Goal: Task Accomplishment & Management: Use online tool/utility

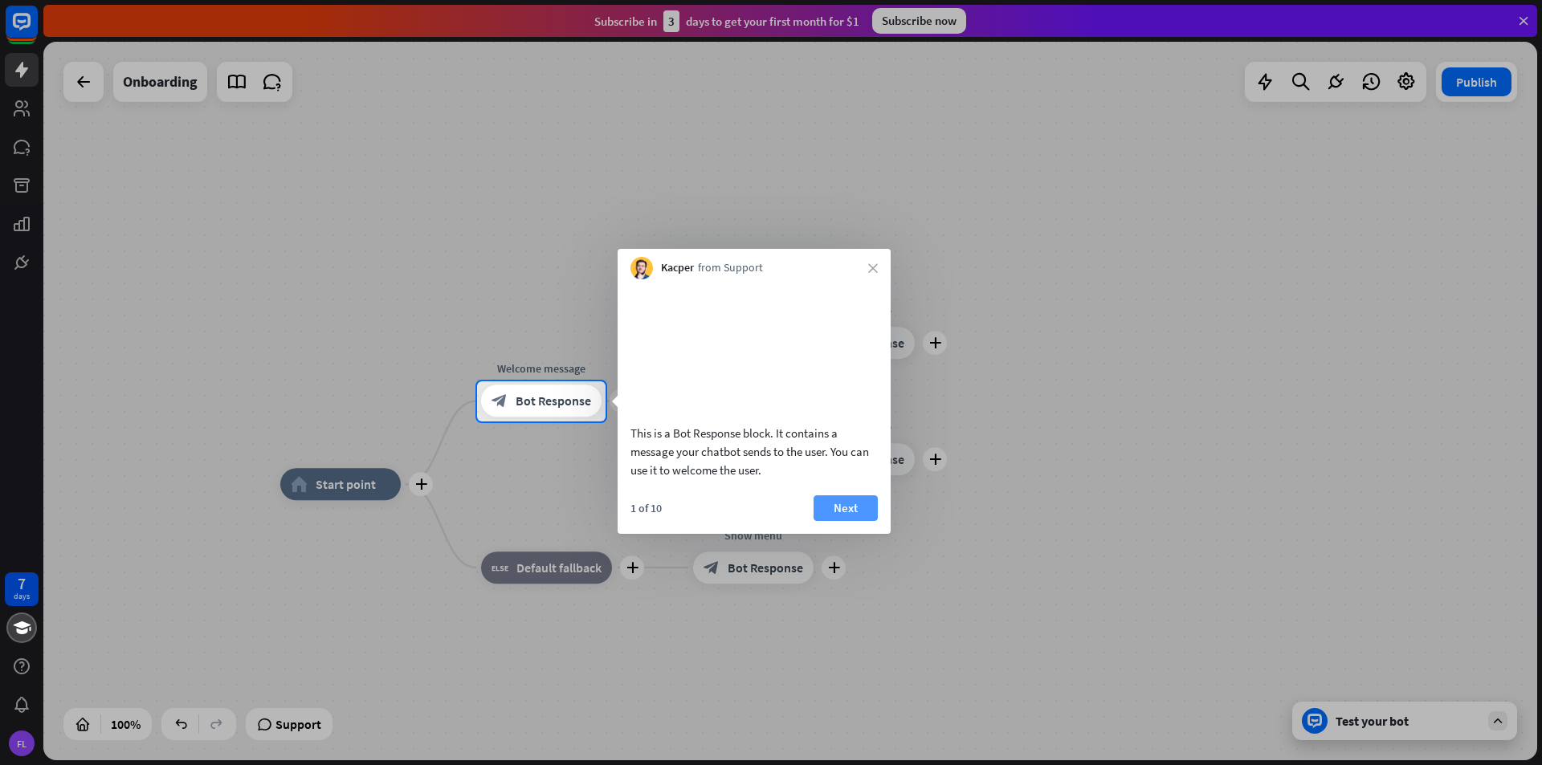
click at [836, 521] on button "Next" at bounding box center [846, 509] width 64 height 26
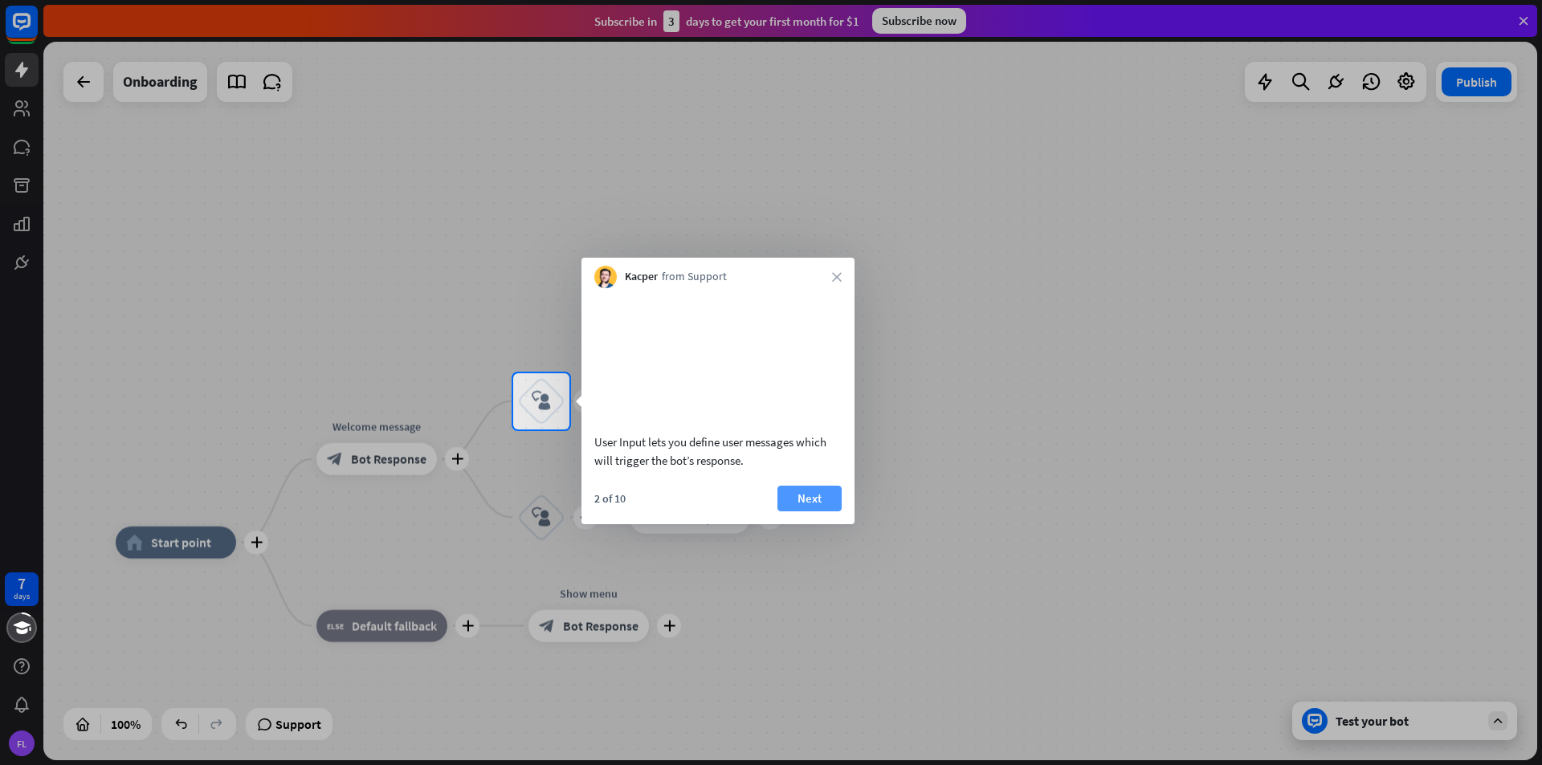
click at [810, 512] on button "Next" at bounding box center [809, 499] width 64 height 26
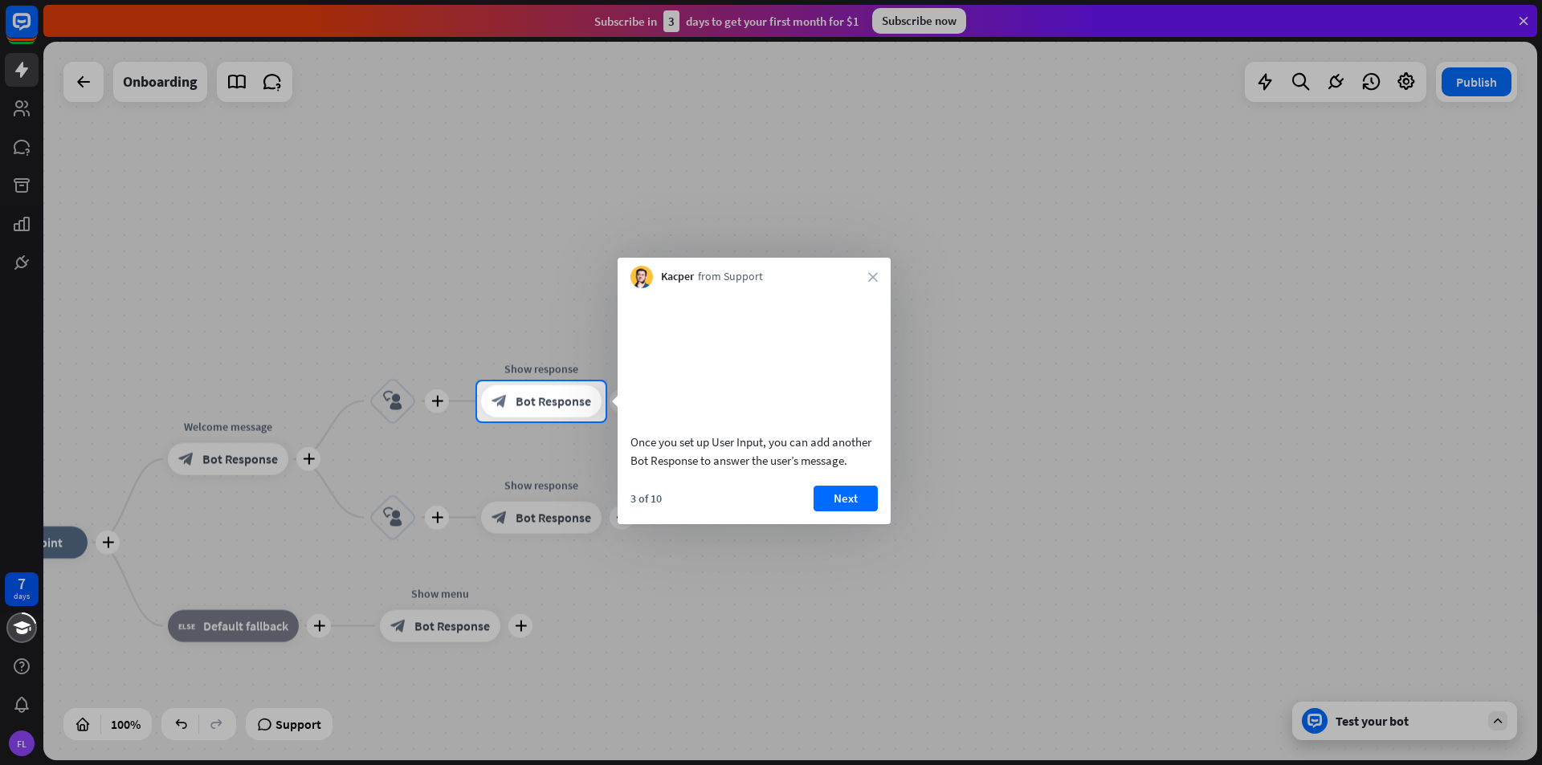
click at [867, 282] on div "Kacper from Support close" at bounding box center [754, 273] width 273 height 31
click at [870, 267] on div "Kacper from Support close" at bounding box center [754, 273] width 273 height 31
click at [870, 274] on icon "close" at bounding box center [873, 277] width 10 height 10
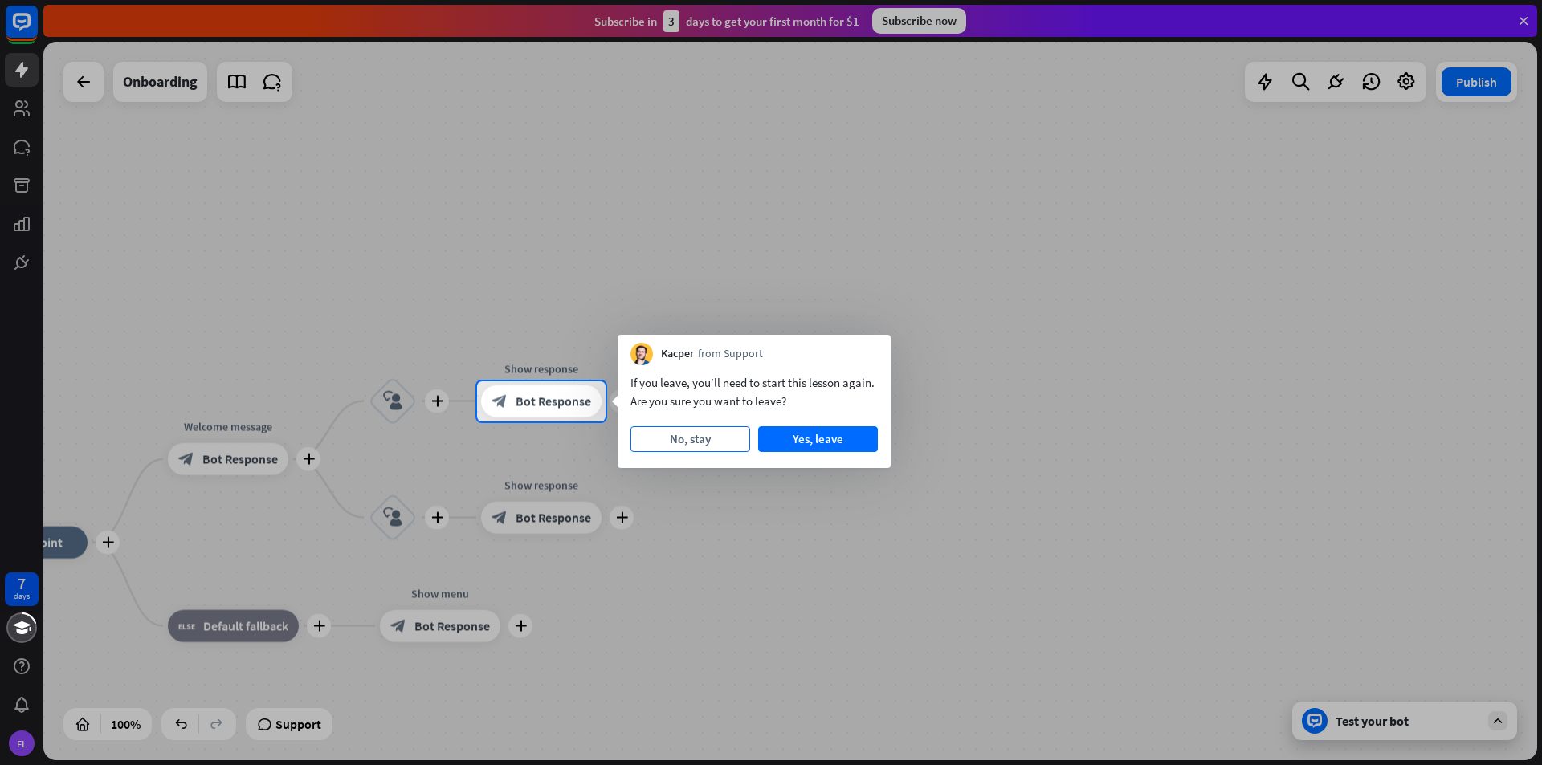
click at [728, 438] on button "No, stay" at bounding box center [690, 439] width 120 height 26
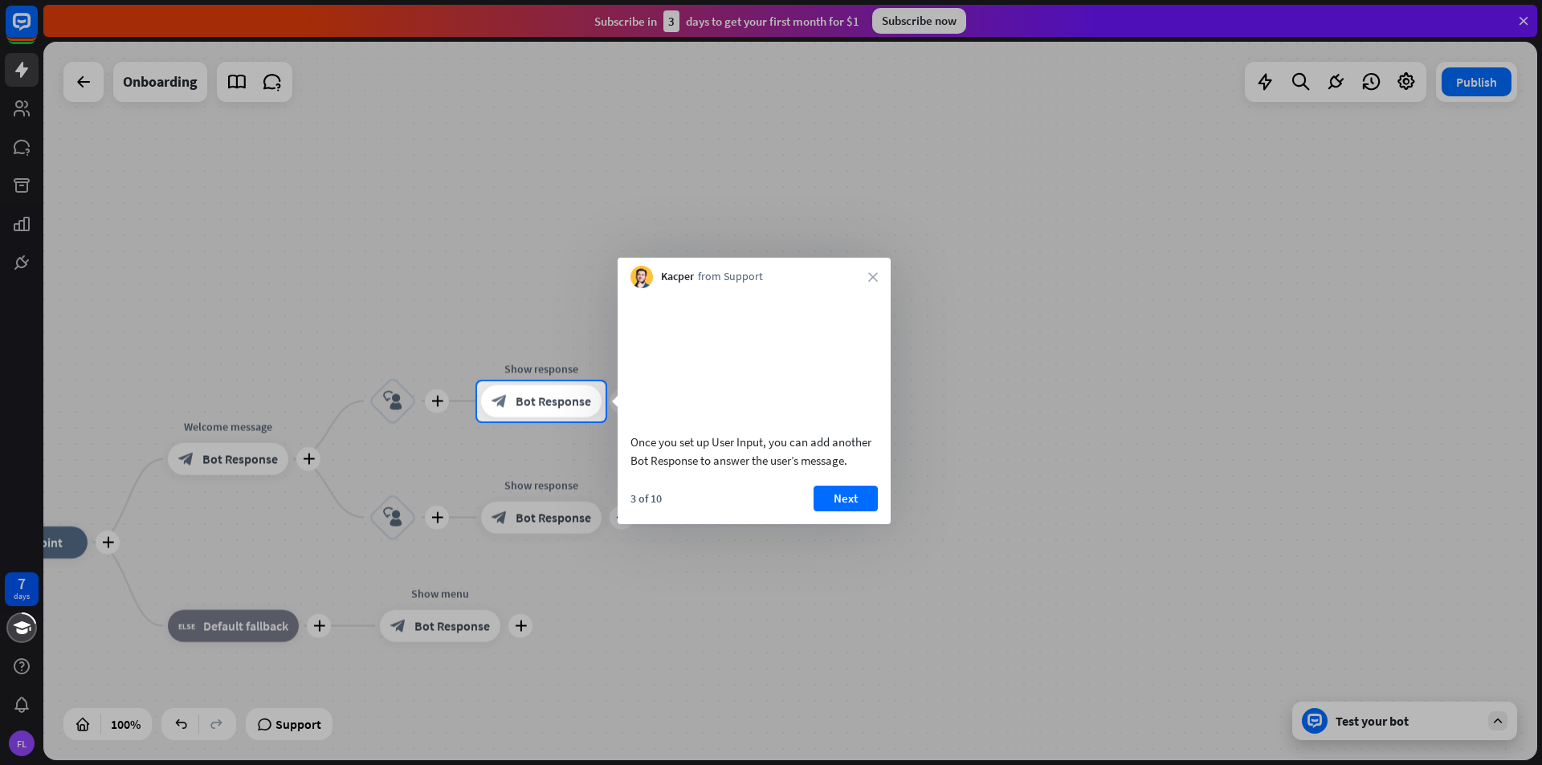
click at [864, 271] on div "Kacper from Support close" at bounding box center [754, 273] width 273 height 31
click at [883, 275] on div "Kacper from Support close" at bounding box center [754, 273] width 273 height 31
click at [873, 280] on icon "close" at bounding box center [873, 277] width 10 height 10
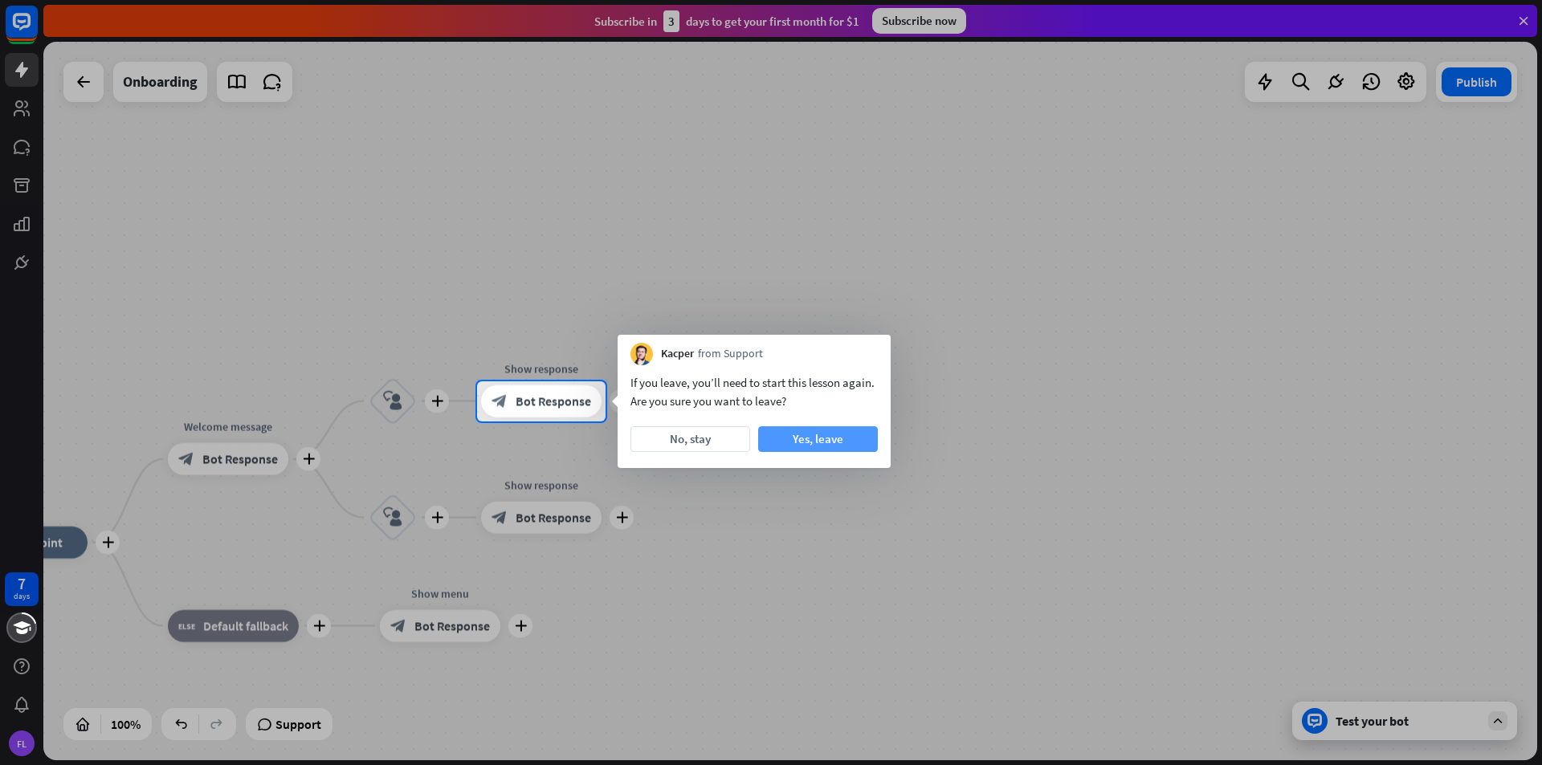
click at [836, 439] on button "Yes, leave" at bounding box center [818, 439] width 120 height 26
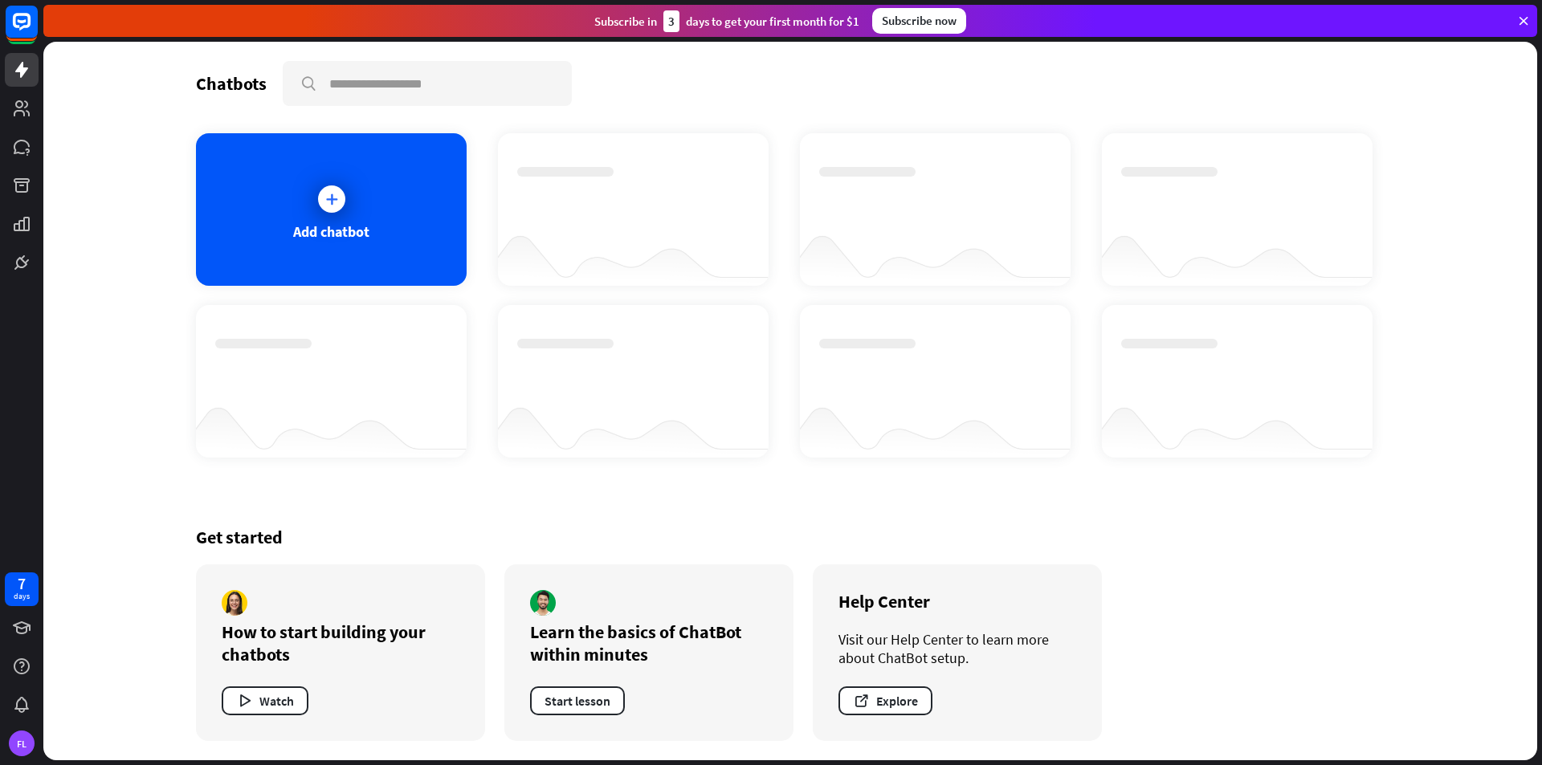
click at [1519, 17] on icon at bounding box center [1523, 21] width 14 height 14
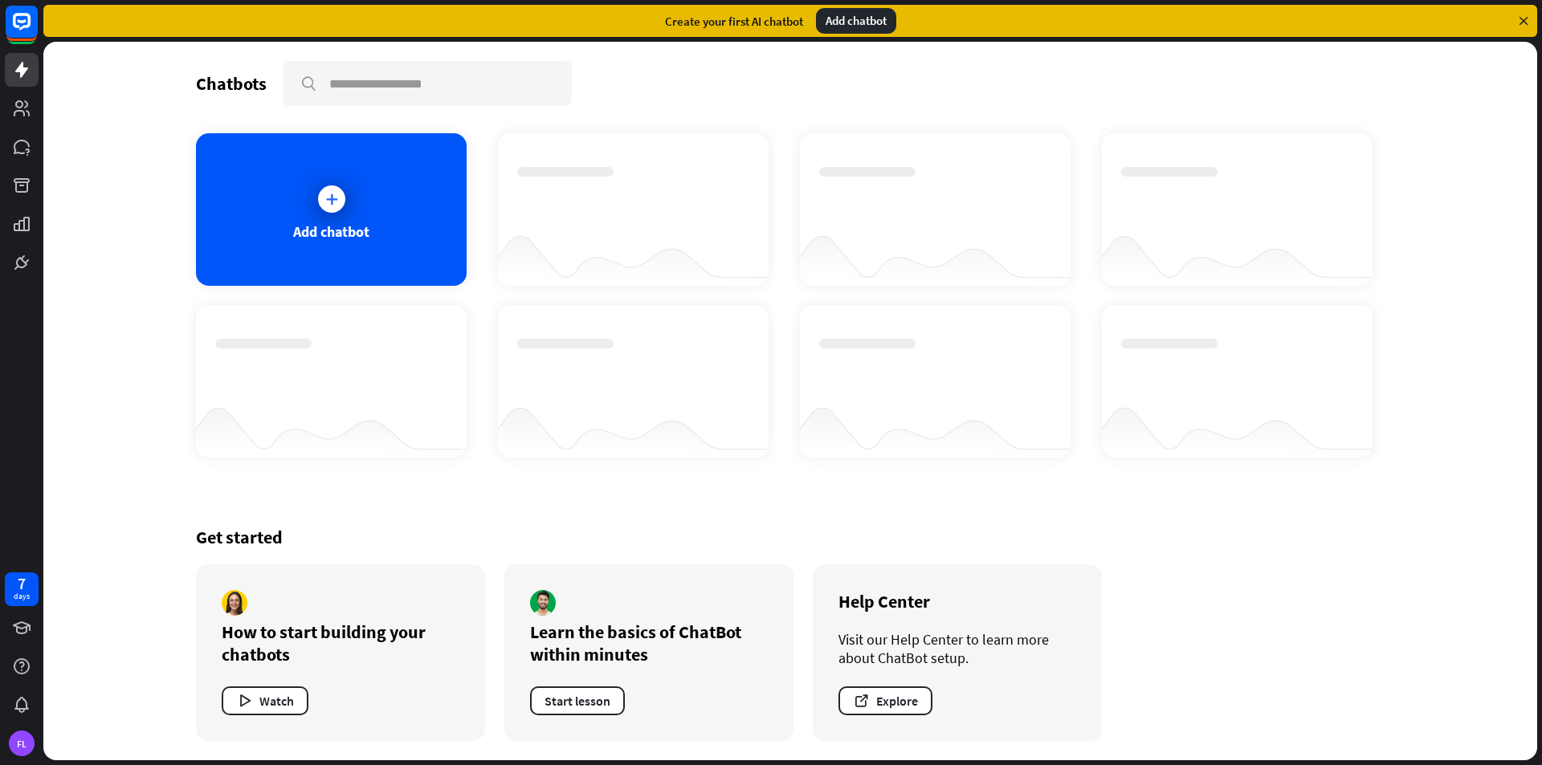
click at [1528, 18] on icon at bounding box center [1523, 21] width 14 height 14
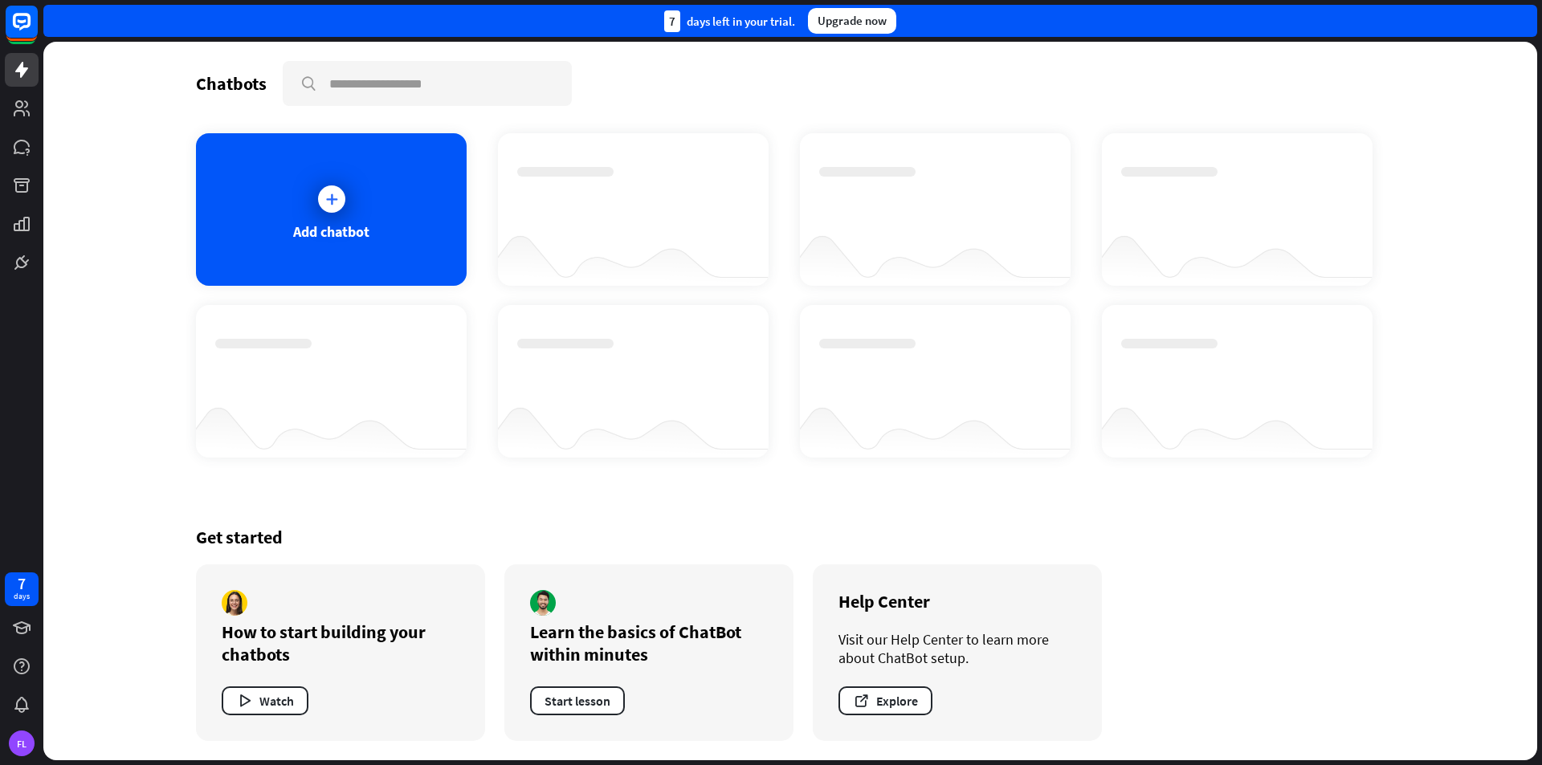
click at [1528, 18] on div "7 days left in your trial. Upgrade now" at bounding box center [790, 21] width 1494 height 32
click at [1524, 21] on div "7 days left in your trial. Upgrade now" at bounding box center [790, 21] width 1494 height 32
drag, startPoint x: 1541, startPoint y: 265, endPoint x: 1467, endPoint y: 260, distance: 74.0
click at [1541, 265] on div "Chatbots search Add chatbot Get started How to start building your chatbots Wat…" at bounding box center [792, 404] width 1499 height 724
click at [307, 201] on div "Add chatbot" at bounding box center [331, 209] width 271 height 153
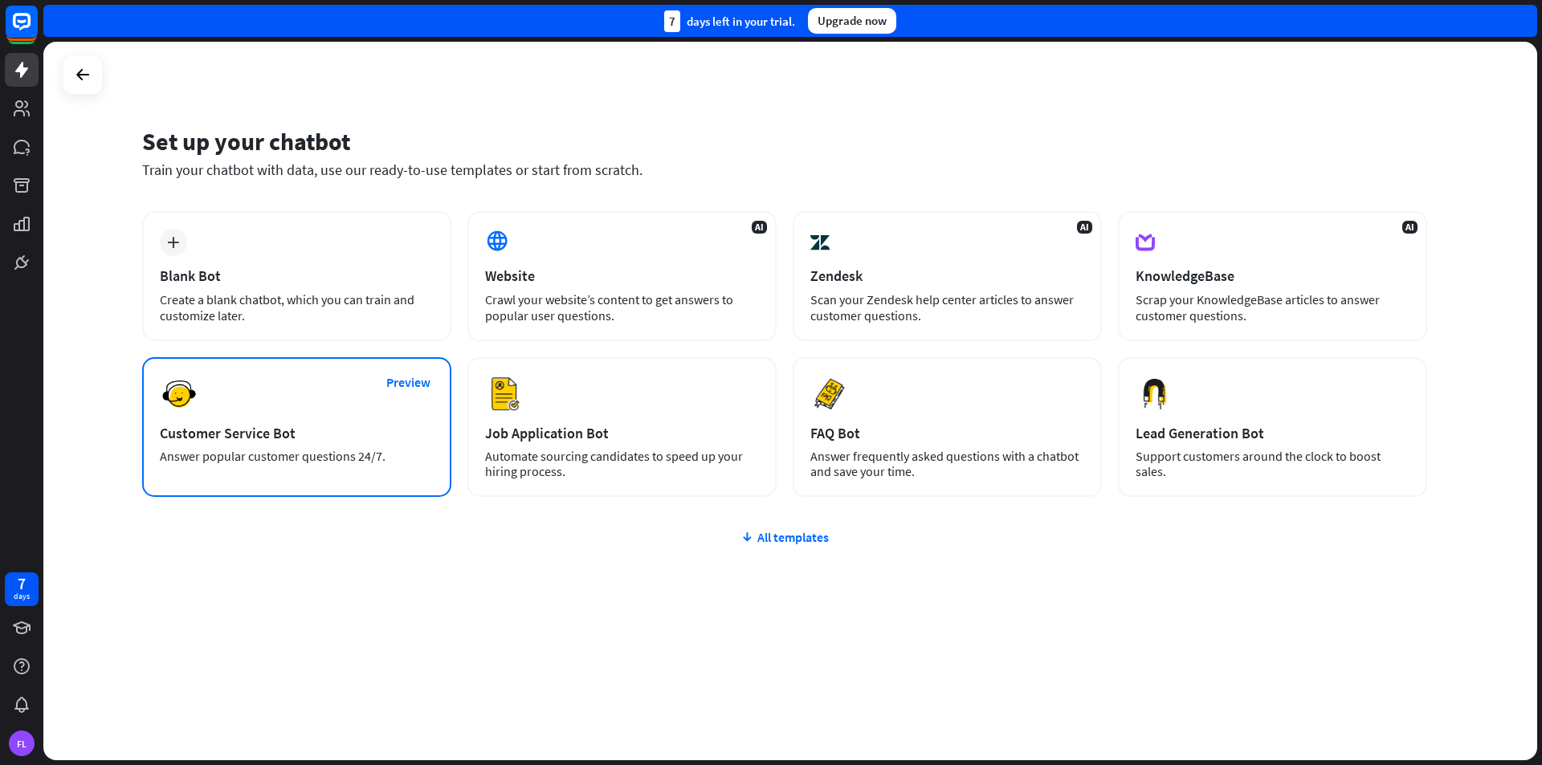
click at [386, 402] on div "Preview Customer Service Bot Answer popular customer questions 24/7." at bounding box center [296, 427] width 309 height 140
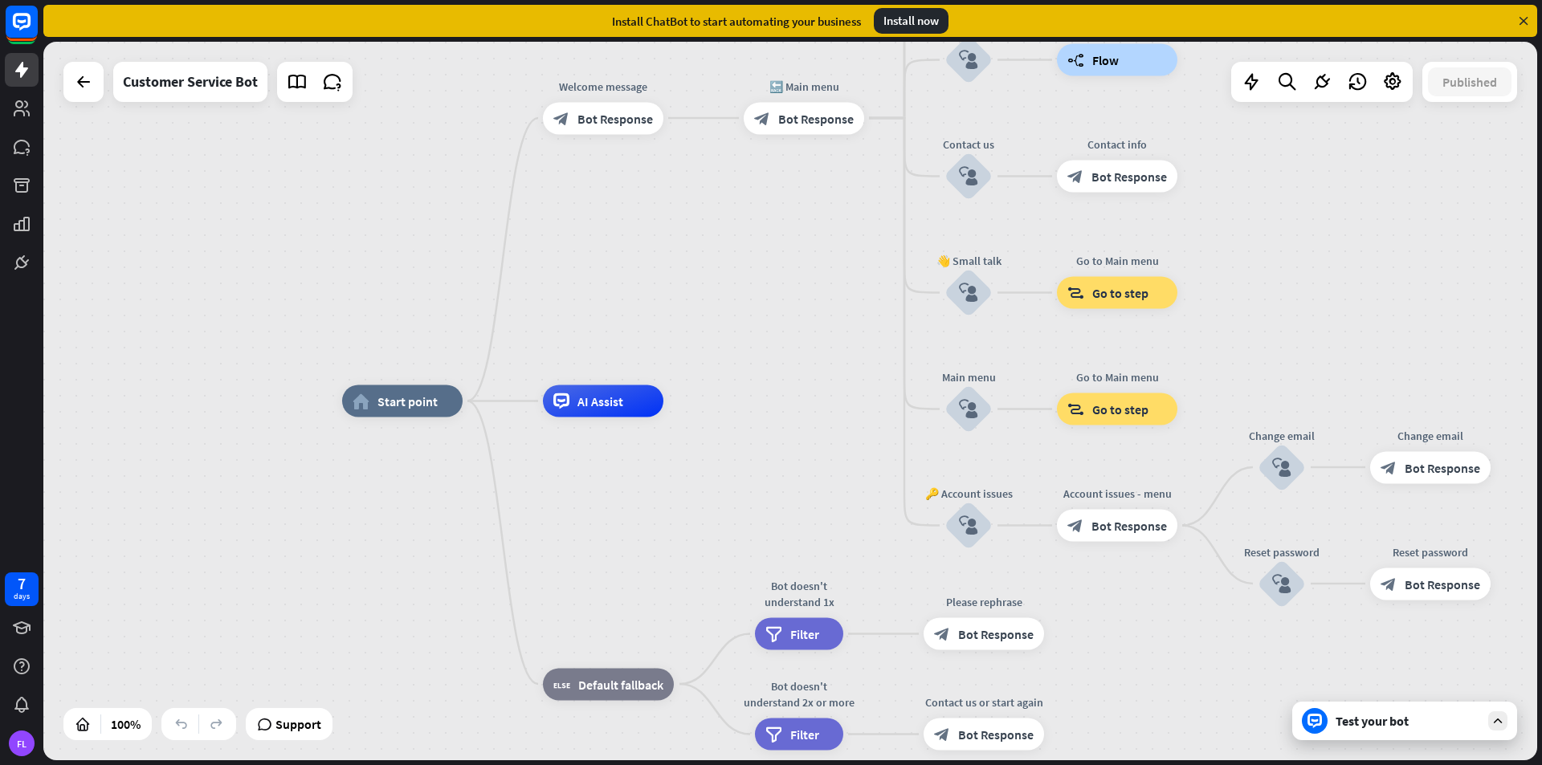
click at [1505, 755] on div "home_2 Start point Welcome message block_bot_response Bot Response 🔙 Main menu …" at bounding box center [1089, 761] width 1494 height 719
click at [1504, 745] on div "home_2 Start point Welcome message block_bot_response Bot Response 🔙 Main menu …" at bounding box center [1090, 761] width 1494 height 719
click at [1499, 728] on div at bounding box center [1497, 721] width 19 height 19
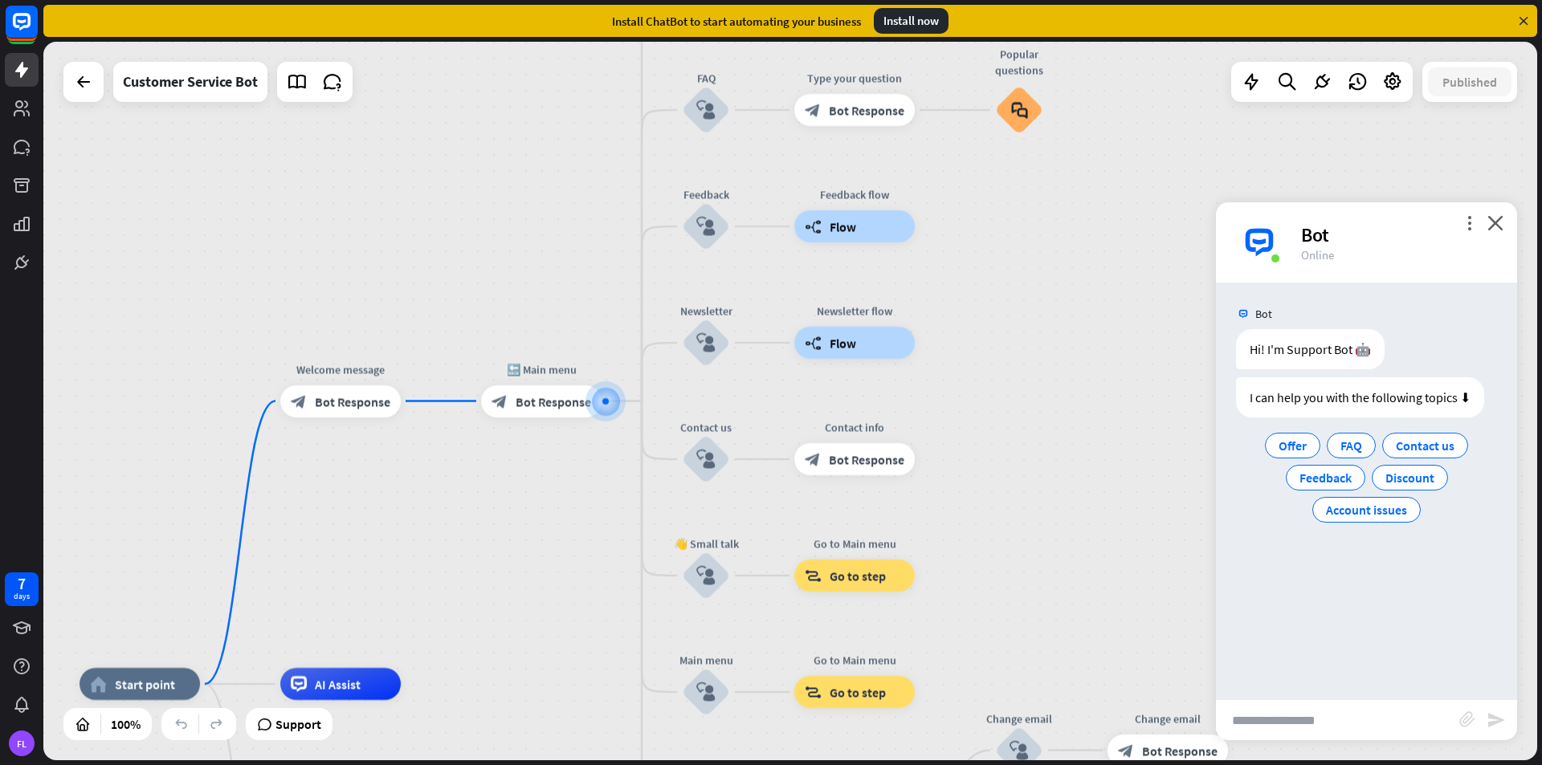
click at [1092, 256] on div "home_2 Start point Welcome message block_bot_response Bot Response 🔙 Main menu …" at bounding box center [790, 401] width 1494 height 719
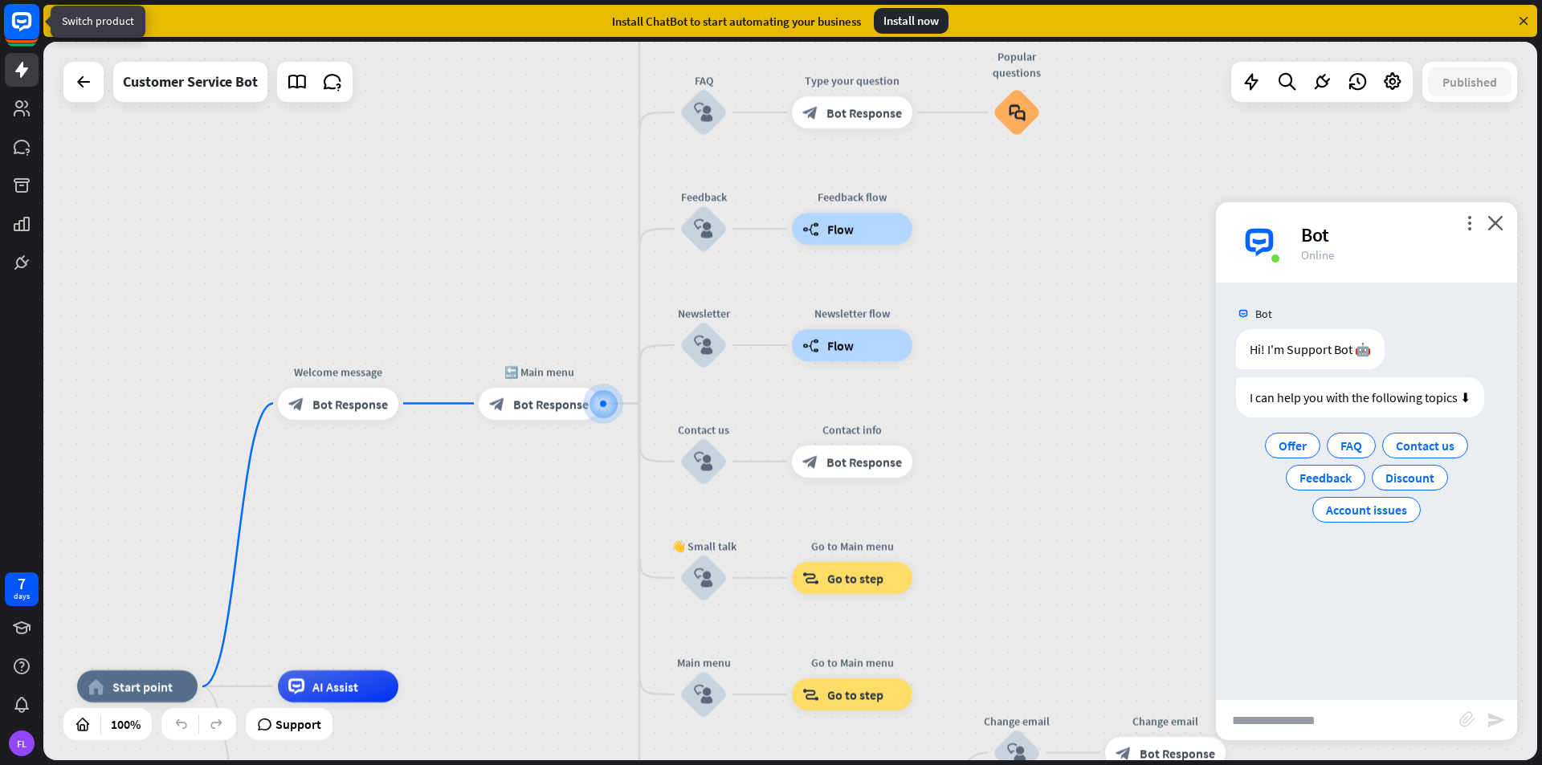
click at [25, 15] on icon at bounding box center [21, 21] width 19 height 19
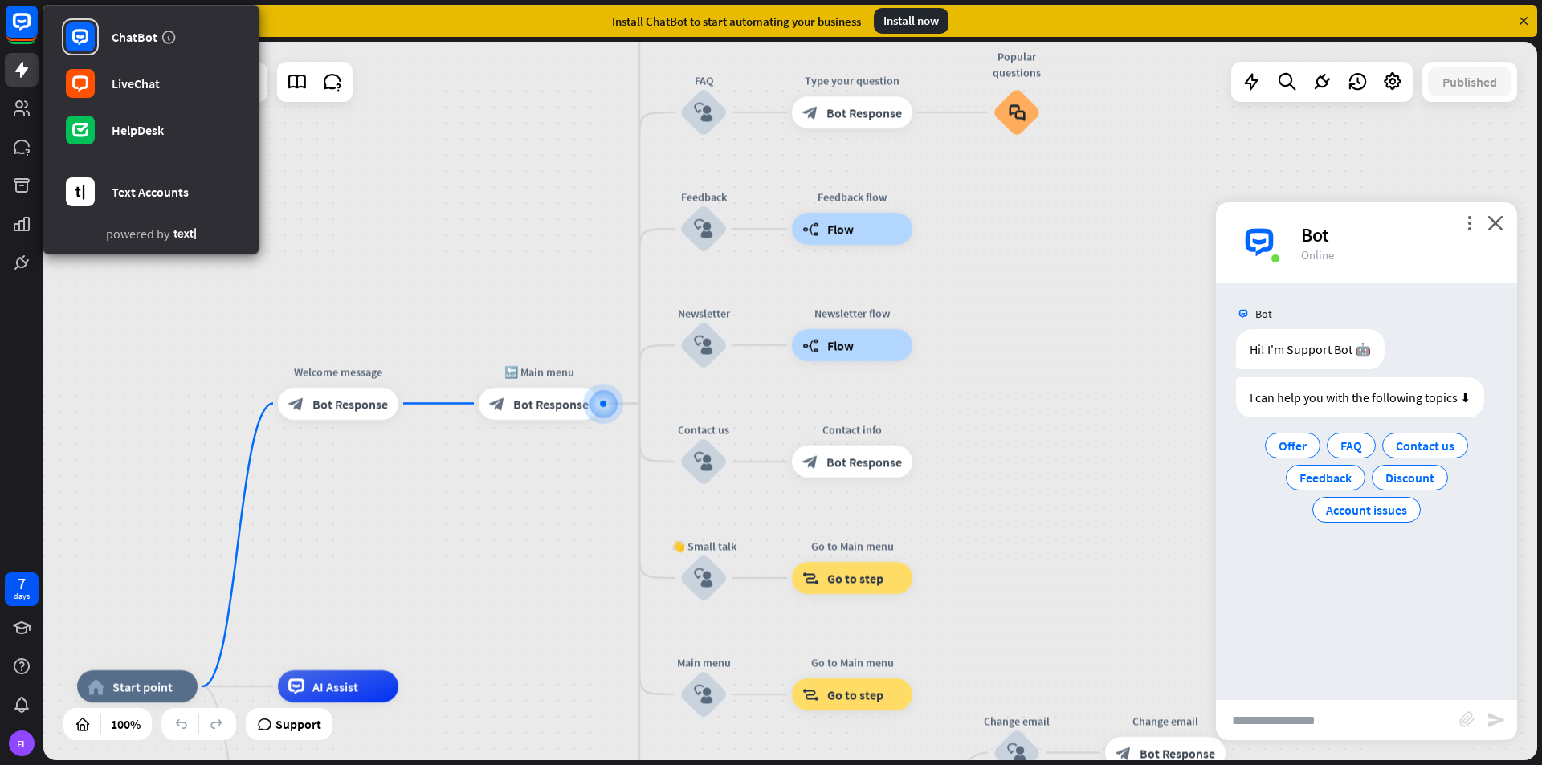
click at [138, 317] on div "home_2 Start point Welcome message block_bot_response Bot Response 🔙 Main menu …" at bounding box center [790, 401] width 1494 height 719
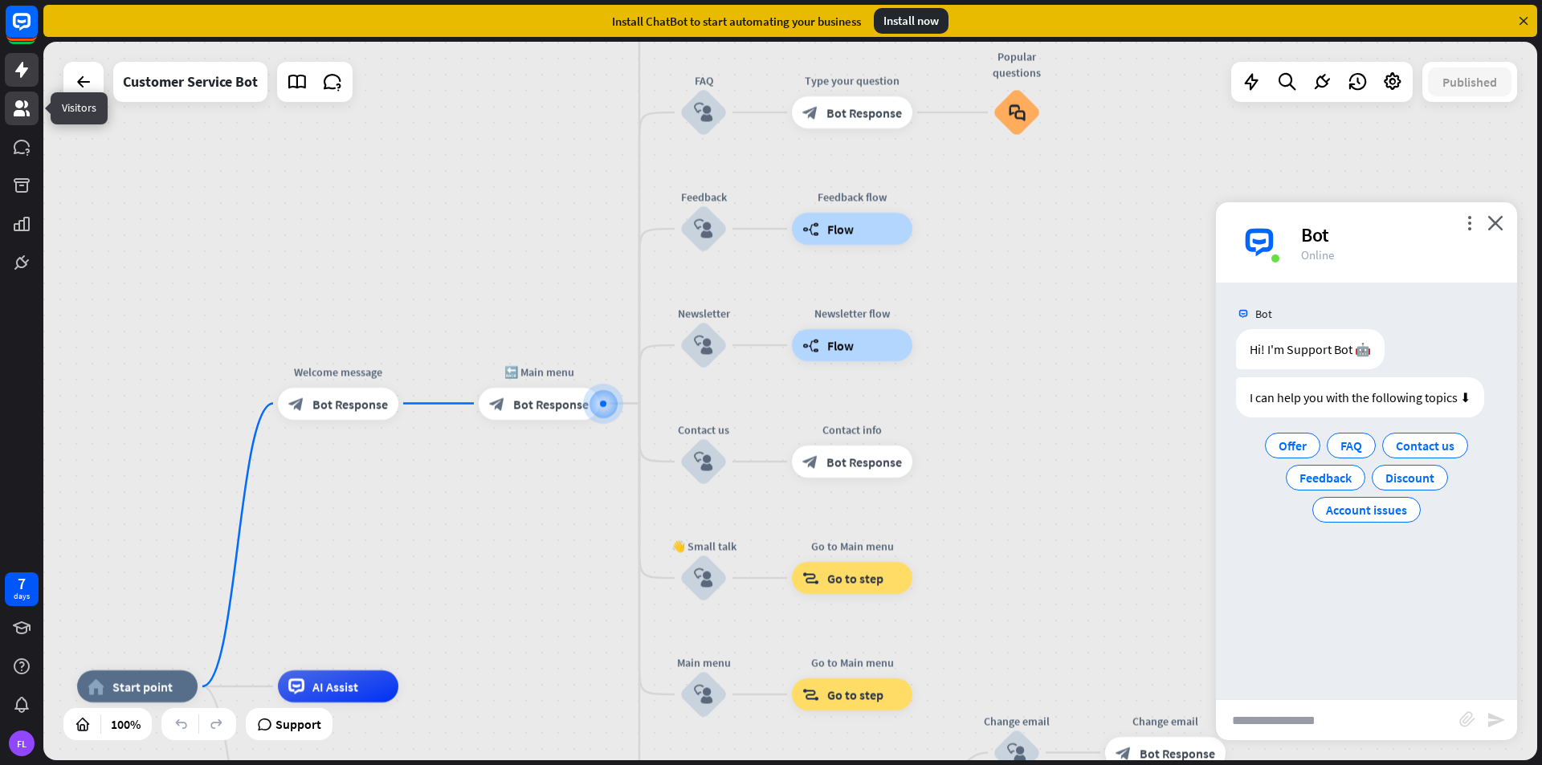
click at [12, 116] on icon at bounding box center [21, 108] width 19 height 19
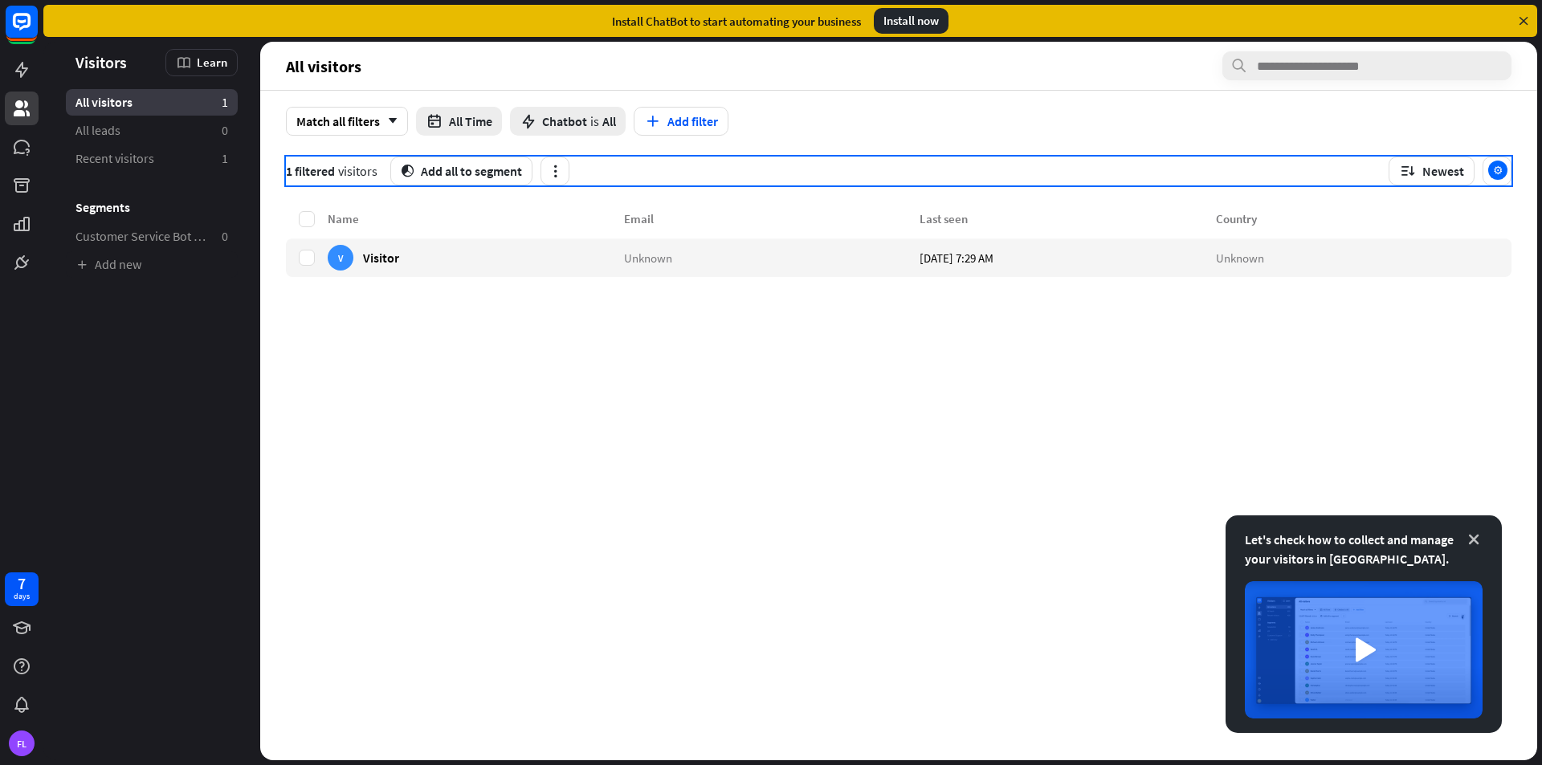
click at [1480, 545] on icon at bounding box center [1474, 540] width 16 height 16
